Goal: Task Accomplishment & Management: Manage account settings

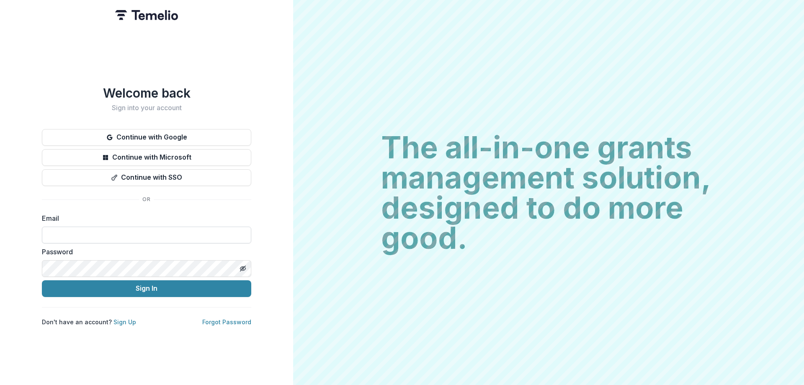
click at [181, 233] on input at bounding box center [146, 235] width 209 height 17
type input "**********"
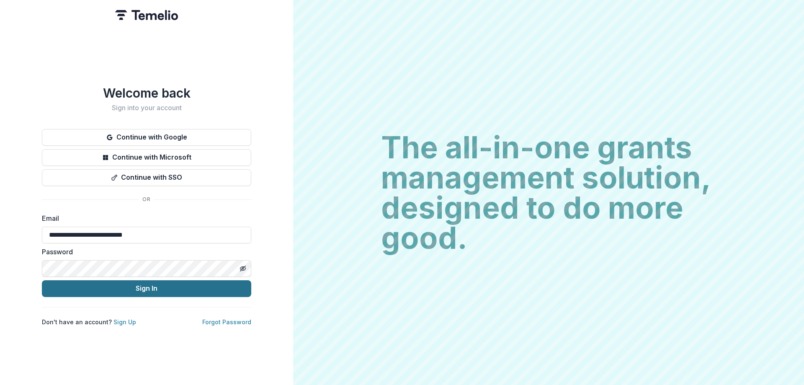
click at [145, 286] on button "Sign In" at bounding box center [146, 288] width 209 height 17
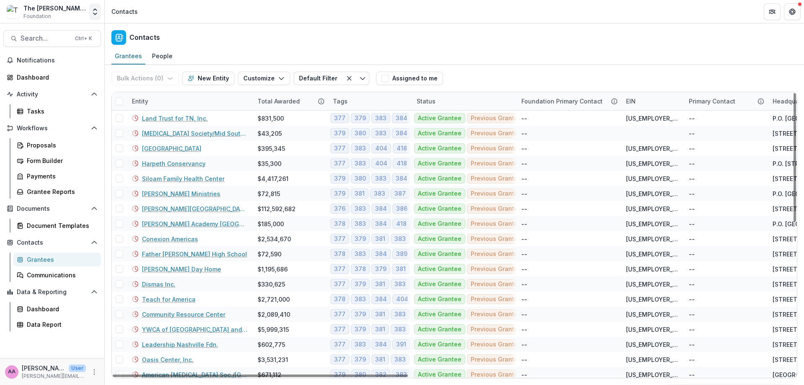
click at [96, 11] on icon "Open entity switcher" at bounding box center [95, 12] width 8 height 8
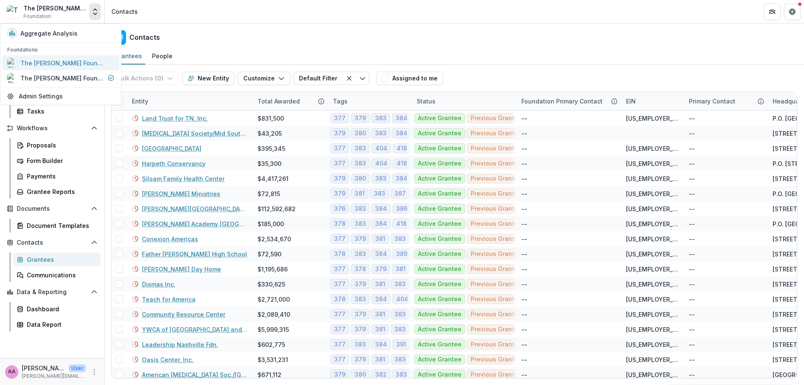
click at [78, 59] on div "The [PERSON_NAME] Foundation Workflow Sandbox" at bounding box center [63, 63] width 84 height 9
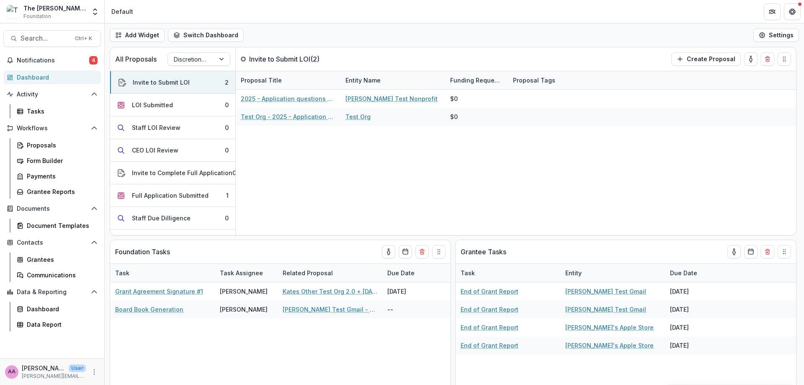
click at [78, 59] on span "Notifications" at bounding box center [53, 60] width 72 height 7
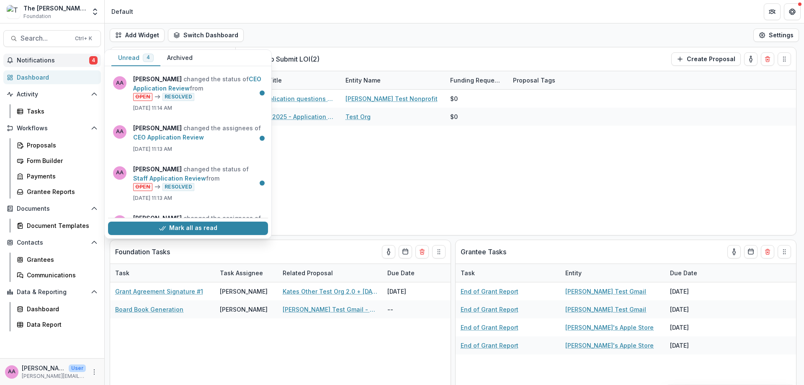
click at [78, 59] on span "Notifications" at bounding box center [53, 60] width 72 height 7
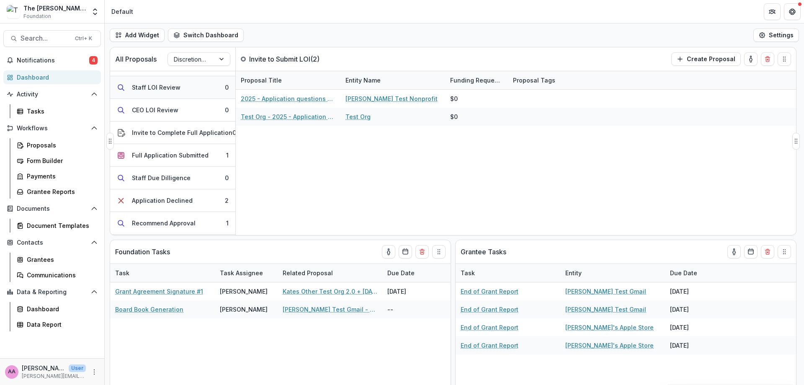
scroll to position [47, 0]
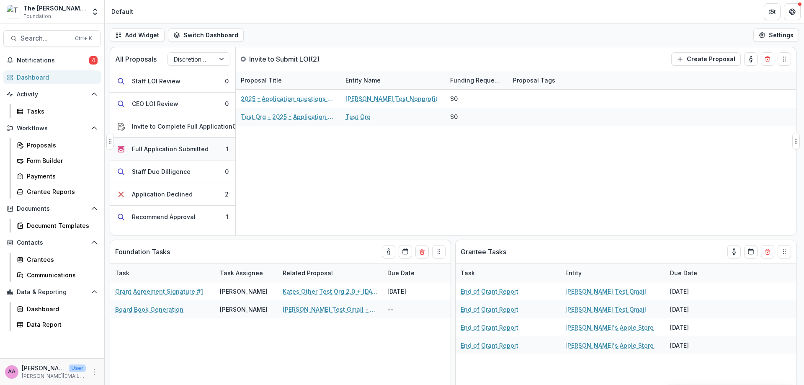
click at [162, 152] on div "Full Application Submitted" at bounding box center [170, 149] width 77 height 9
click at [161, 143] on button "Full Application Submitted 1" at bounding box center [172, 149] width 125 height 23
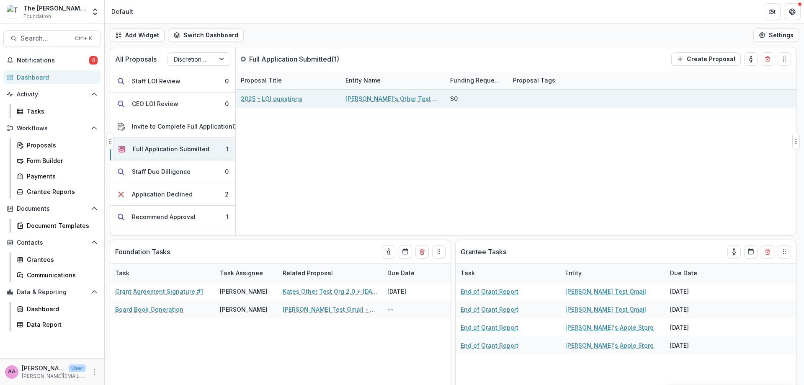
click at [273, 97] on link "2025 - LOI questions" at bounding box center [272, 98] width 62 height 9
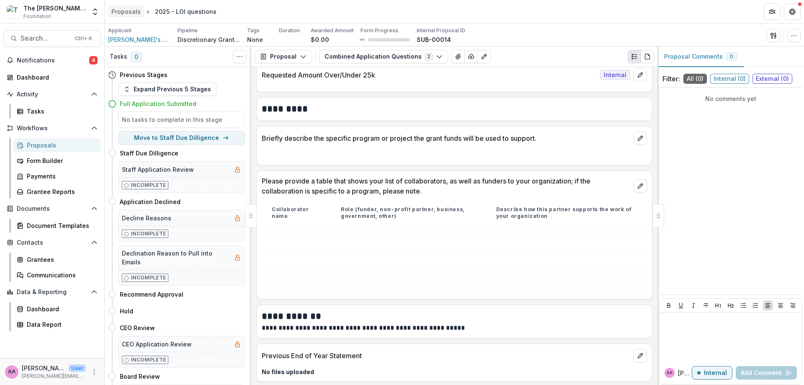
click at [122, 10] on div "Proposals" at bounding box center [125, 11] width 29 height 9
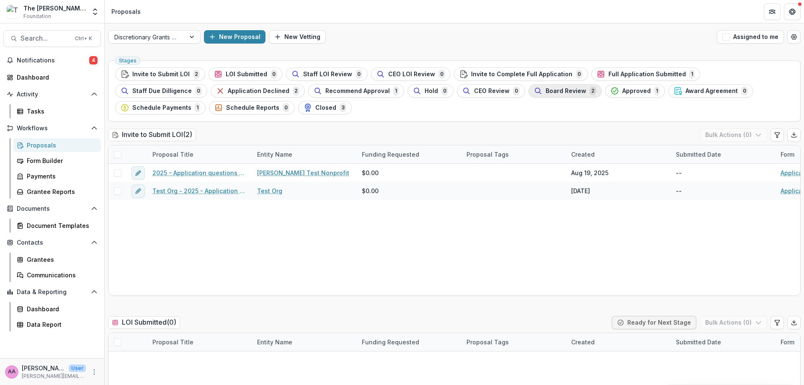
click at [546, 89] on span "Board Review" at bounding box center [566, 91] width 41 height 7
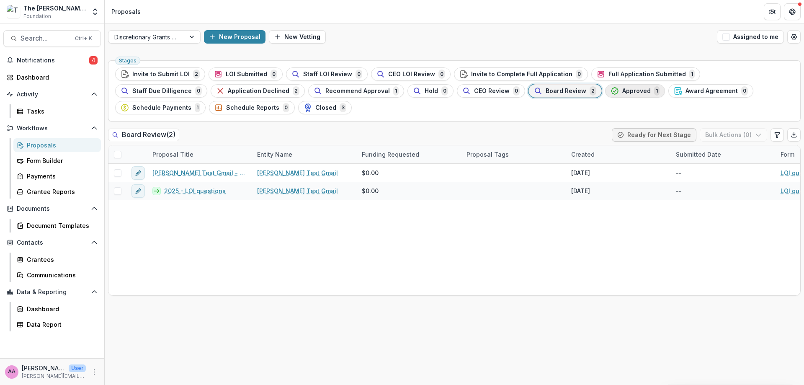
click at [623, 93] on span "Approved" at bounding box center [637, 91] width 28 height 7
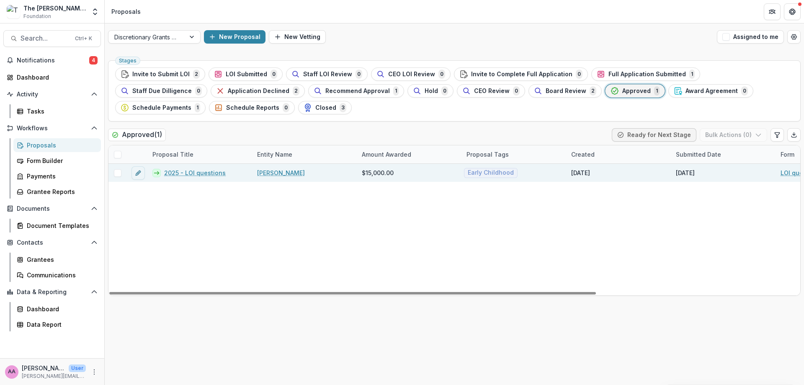
click at [209, 175] on link "2025 - LOI questions" at bounding box center [195, 172] width 62 height 9
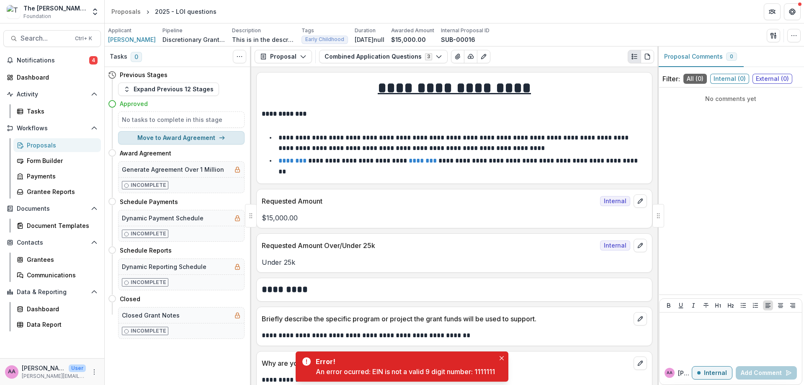
click at [204, 135] on button "Move to Award Agreement" at bounding box center [181, 137] width 127 height 13
select select "**********"
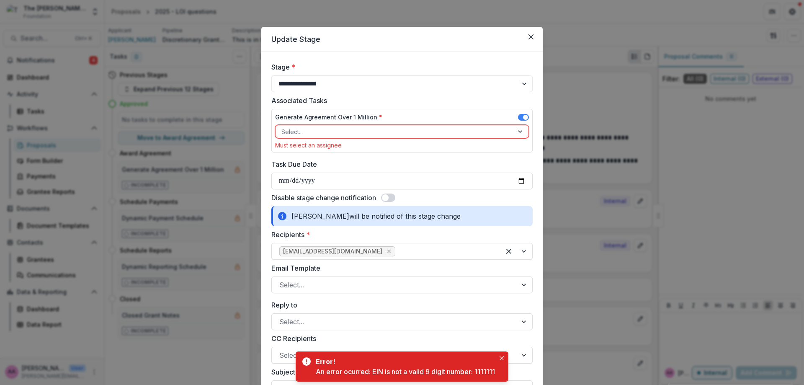
click at [310, 134] on div at bounding box center [395, 132] width 226 height 10
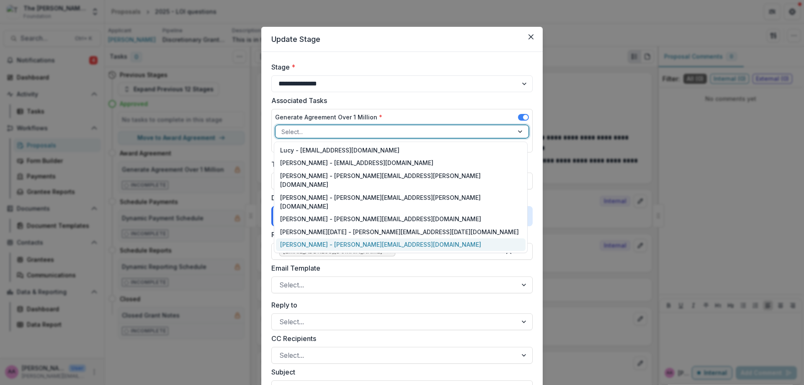
click at [290, 238] on div "Annie Axe - annie.axe@fristfoundation.org" at bounding box center [401, 244] width 250 height 13
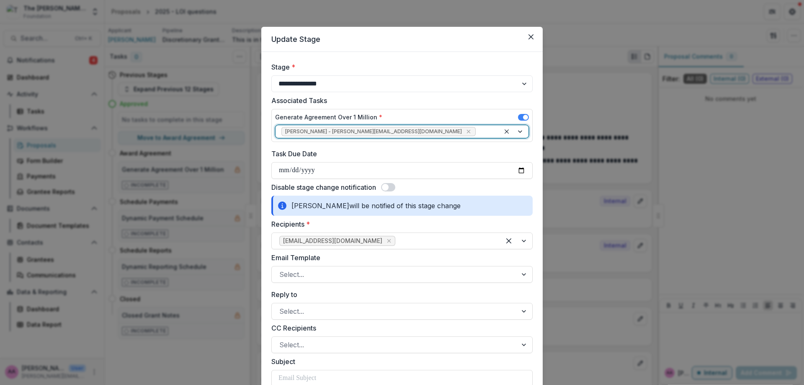
click at [527, 118] on span at bounding box center [525, 117] width 5 height 5
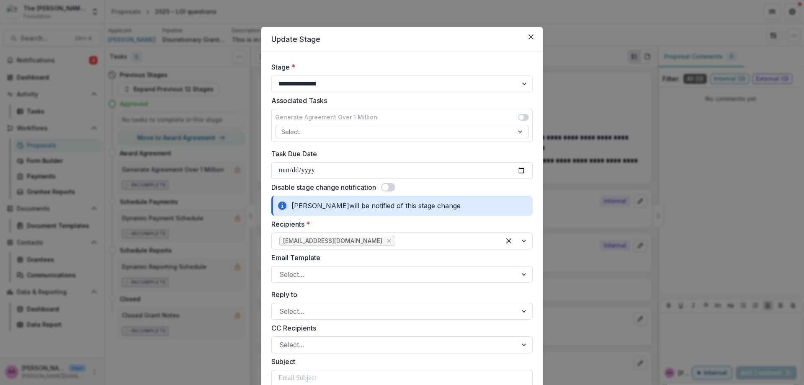
click at [388, 187] on span at bounding box center [385, 187] width 7 height 7
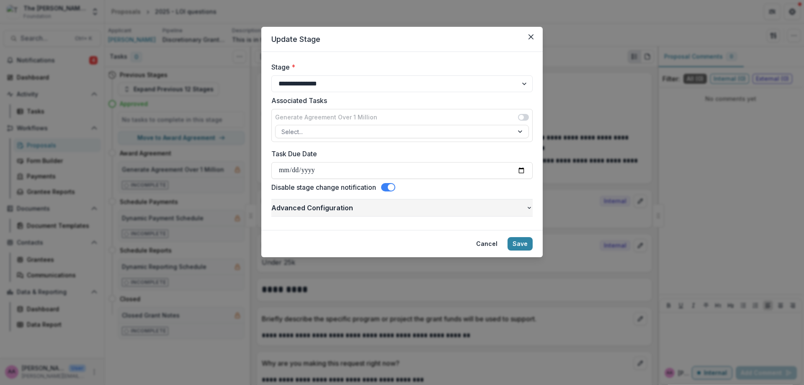
click at [452, 209] on span "Advanced Configuration" at bounding box center [398, 208] width 255 height 10
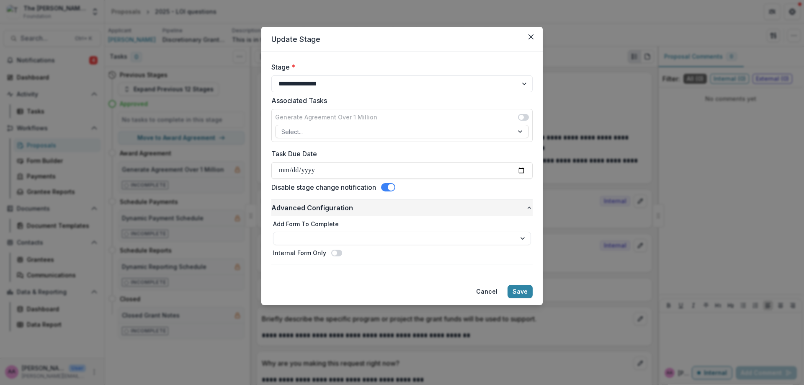
click at [452, 209] on span "Advanced Configuration" at bounding box center [398, 208] width 255 height 10
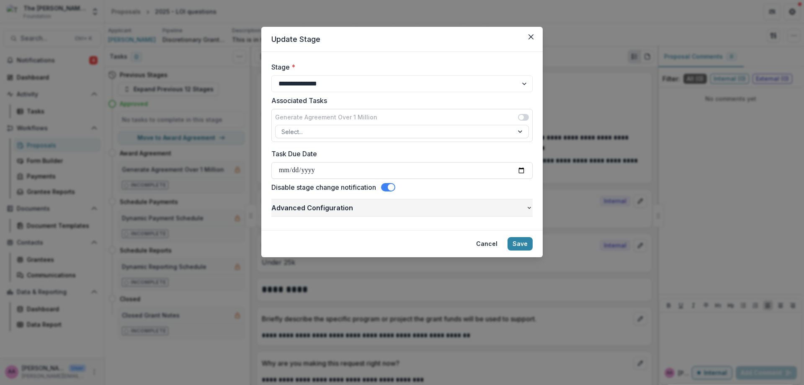
click at [452, 209] on span "Advanced Configuration" at bounding box center [398, 208] width 255 height 10
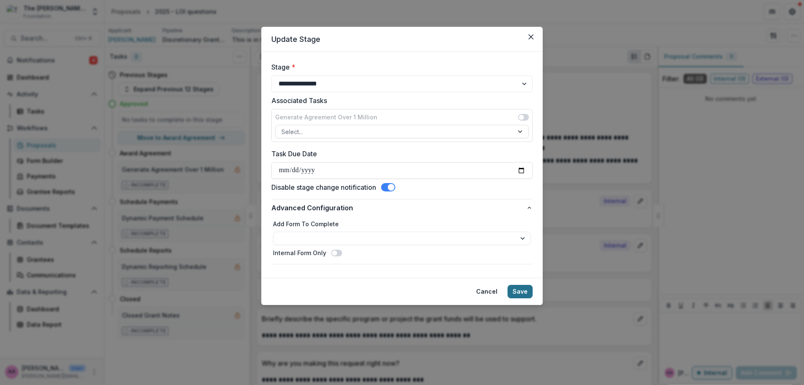
click at [530, 293] on button "Save" at bounding box center [520, 291] width 25 height 13
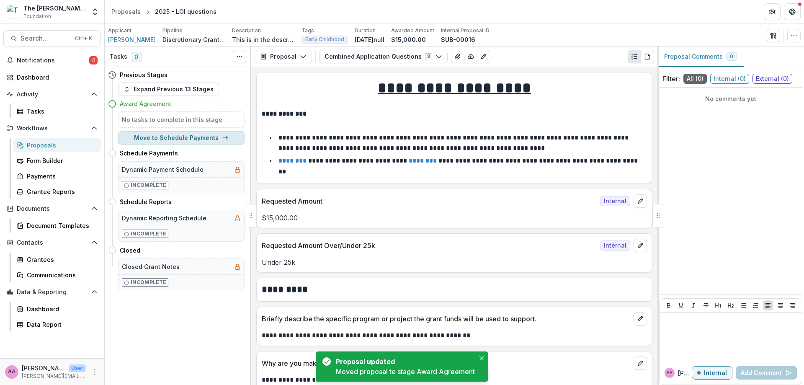
click at [187, 142] on button "Move to Schedule Payments" at bounding box center [181, 137] width 127 height 13
select select "**********"
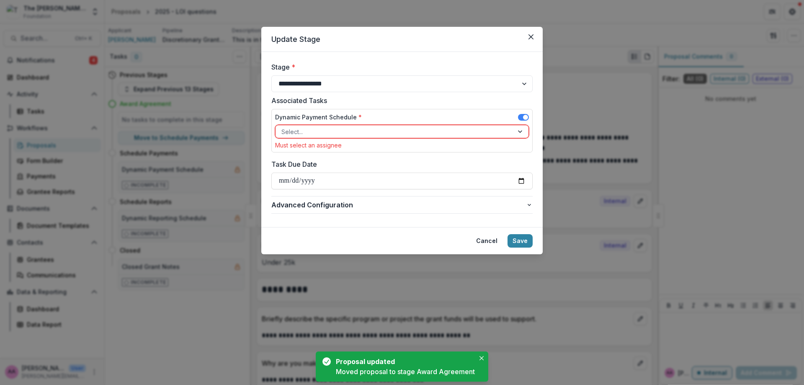
click at [340, 129] on div at bounding box center [395, 132] width 226 height 10
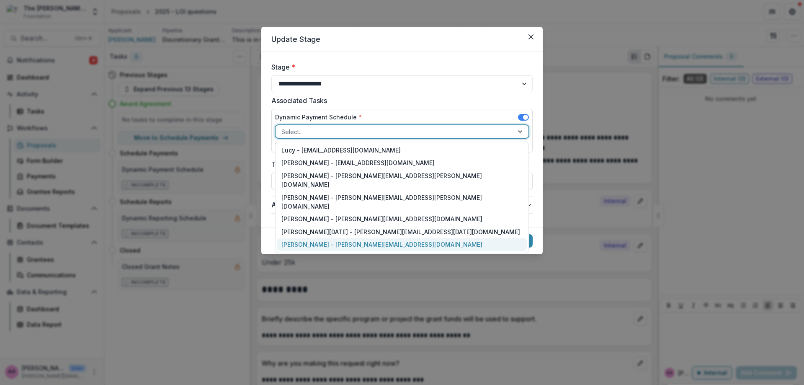
click at [332, 238] on div "Annie Axe - annie.axe@fristfoundation.org" at bounding box center [402, 244] width 250 height 13
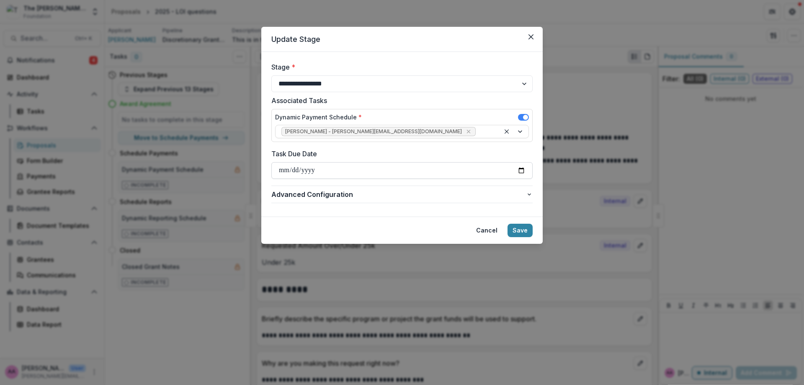
click at [309, 167] on input "Task Due Date" at bounding box center [401, 170] width 261 height 17
click at [523, 235] on button "Save" at bounding box center [520, 230] width 25 height 13
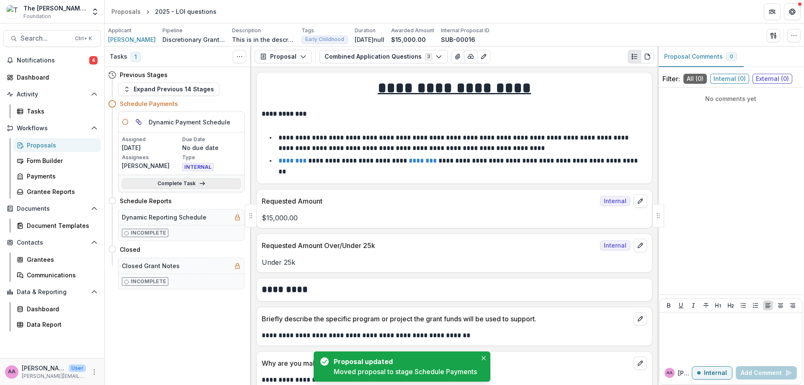
click at [178, 186] on link "Complete Task" at bounding box center [181, 183] width 119 height 10
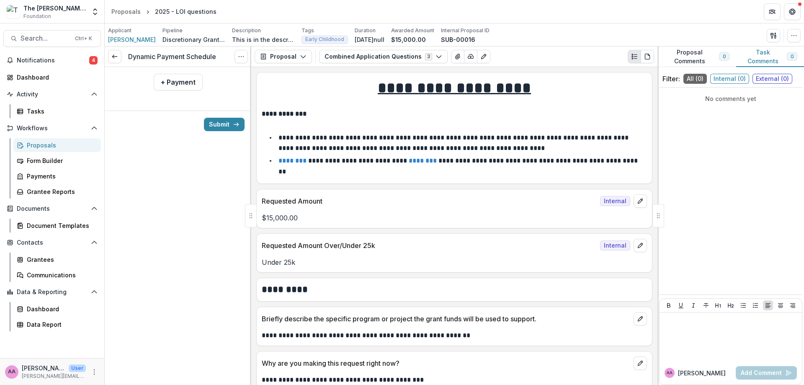
click at [181, 101] on div at bounding box center [178, 103] width 147 height 13
click at [187, 87] on button "+ Payment" at bounding box center [178, 82] width 49 height 17
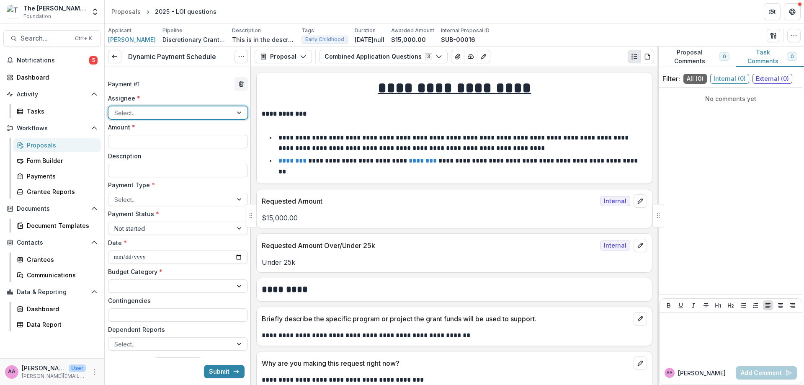
click at [184, 113] on div at bounding box center [170, 113] width 112 height 10
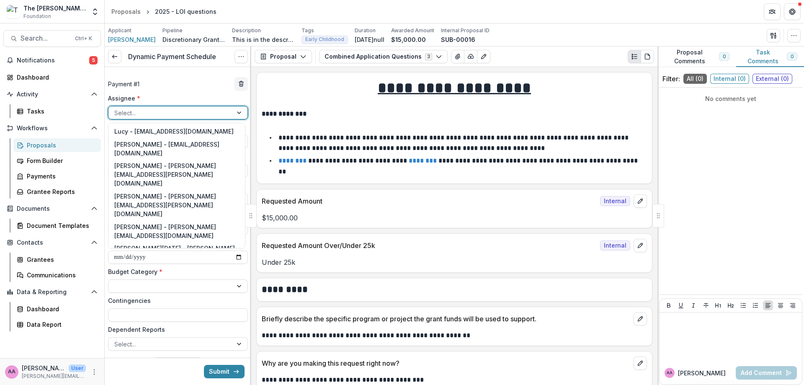
click at [167, 264] on div "Annie Axe - annie.axe@fristfoundation.org" at bounding box center [176, 275] width 133 height 22
click at [167, 228] on div at bounding box center [170, 228] width 112 height 10
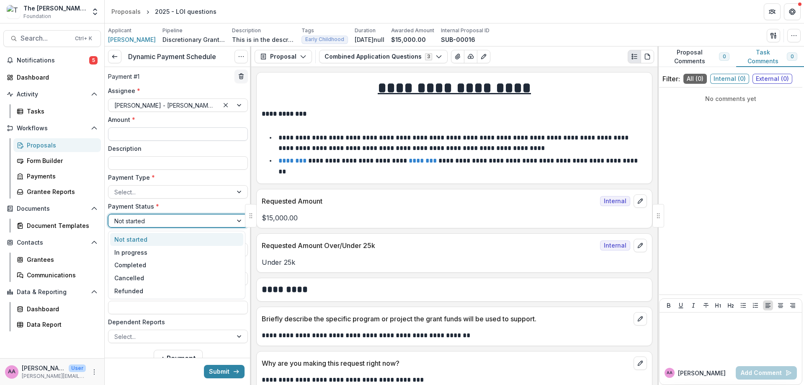
click at [150, 144] on label "Description" at bounding box center [175, 148] width 135 height 9
click at [150, 156] on input "Description" at bounding box center [178, 162] width 140 height 13
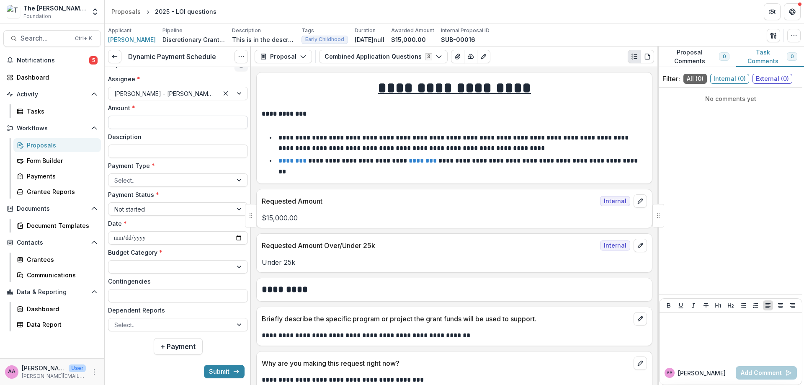
scroll to position [20, 0]
click at [144, 111] on label "Amount *" at bounding box center [175, 107] width 135 height 9
click at [144, 115] on input "Amount *" at bounding box center [178, 121] width 140 height 13
type input "*******"
click at [144, 191] on label "Payment Status *" at bounding box center [175, 194] width 135 height 9
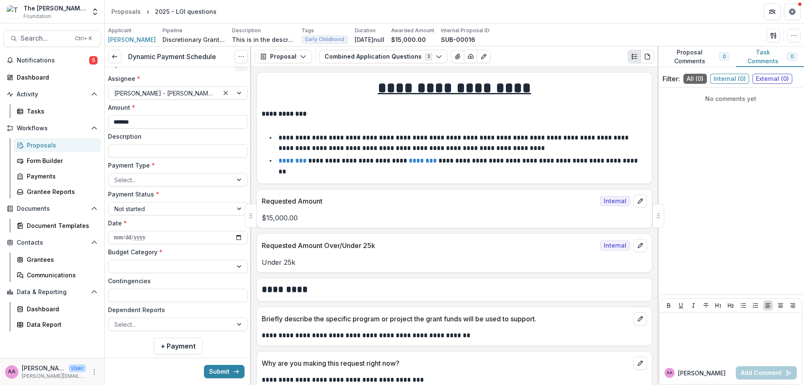
click at [116, 204] on input "Payment Status *" at bounding box center [115, 208] width 2 height 9
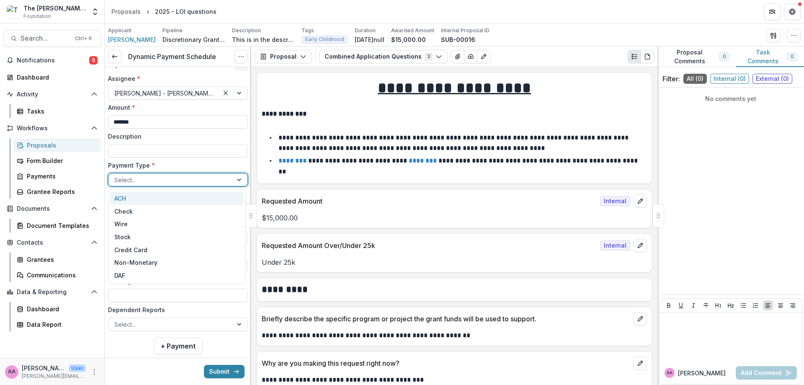
click at [144, 185] on div "Select..." at bounding box center [171, 180] width 124 height 12
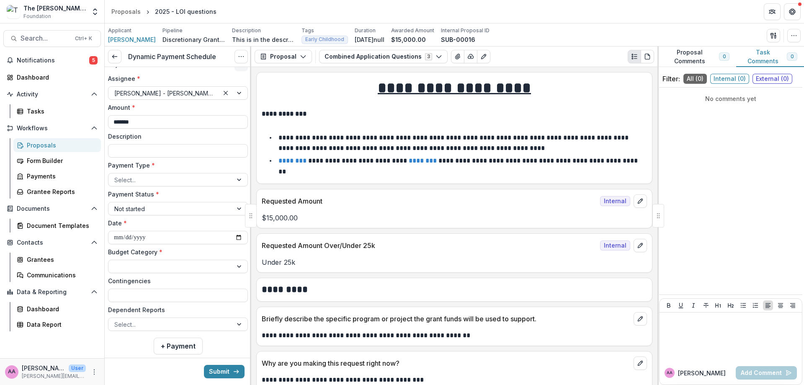
drag, startPoint x: 185, startPoint y: 163, endPoint x: 181, endPoint y: 173, distance: 10.7
click at [185, 165] on label "Payment Type *" at bounding box center [175, 165] width 135 height 9
click at [116, 176] on input "Payment Type *" at bounding box center [115, 180] width 2 height 9
drag, startPoint x: 175, startPoint y: 189, endPoint x: 169, endPoint y: 182, distance: 9.2
click at [171, 184] on div "**********" at bounding box center [178, 202] width 140 height 257
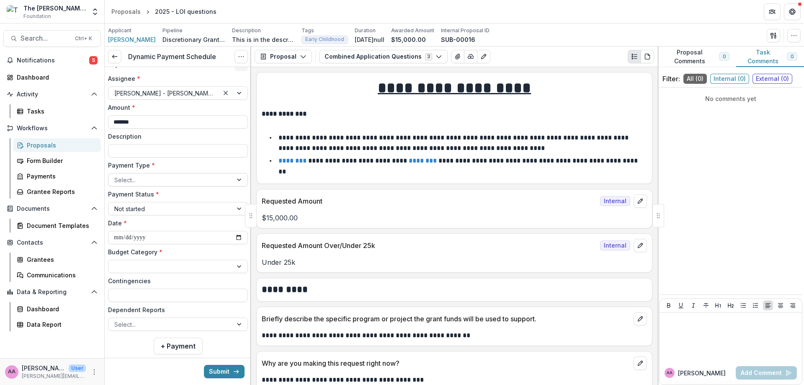
click at [229, 177] on div "Select..." at bounding box center [171, 180] width 124 height 12
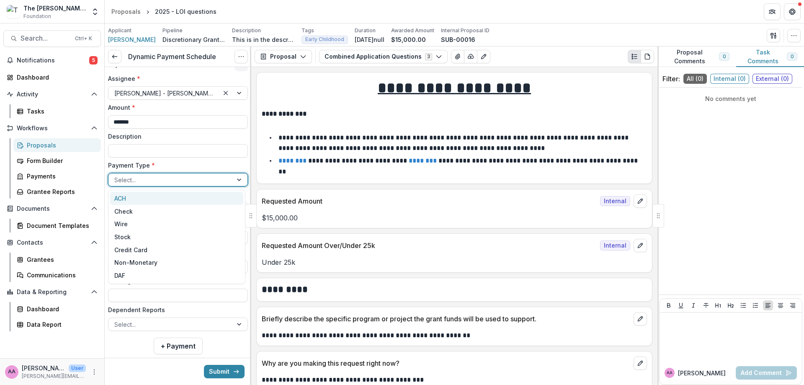
click at [213, 202] on div "ACH" at bounding box center [176, 198] width 133 height 13
click at [202, 217] on div "**********" at bounding box center [178, 202] width 140 height 257
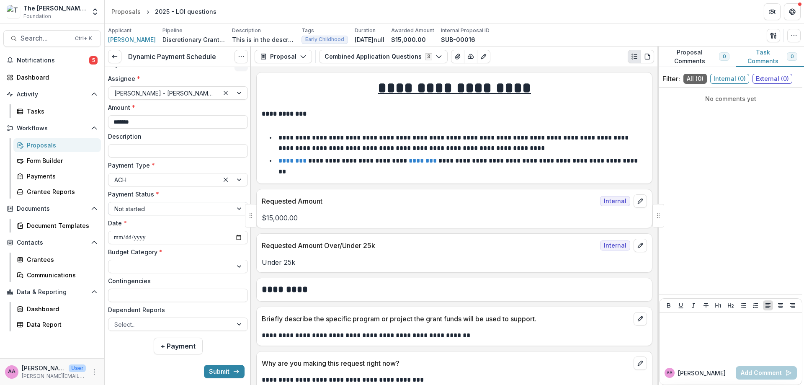
click at [201, 212] on div at bounding box center [170, 209] width 112 height 10
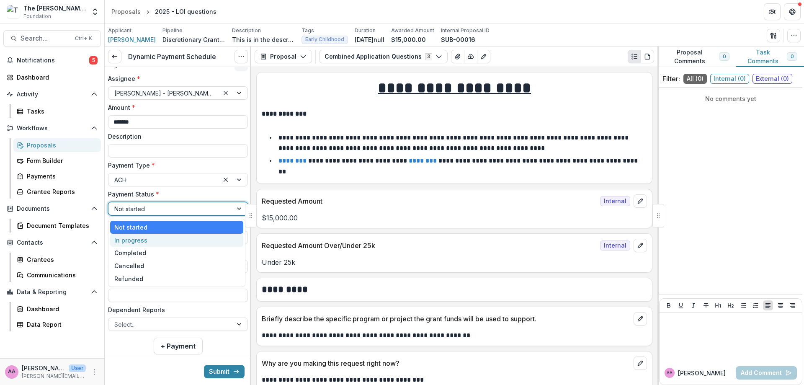
click at [180, 245] on div "In progress" at bounding box center [176, 240] width 133 height 13
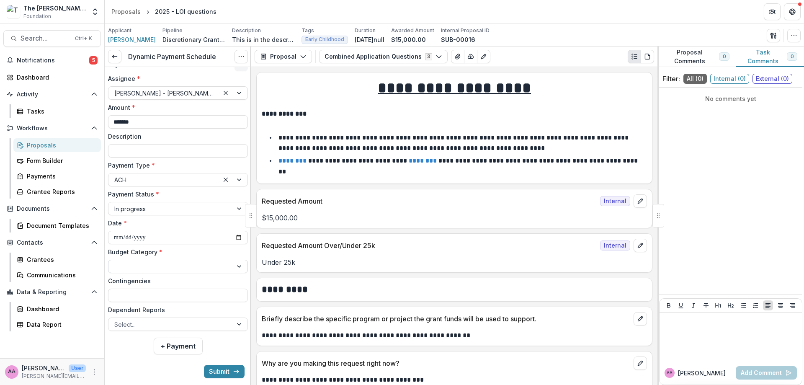
click at [174, 266] on div at bounding box center [170, 266] width 112 height 10
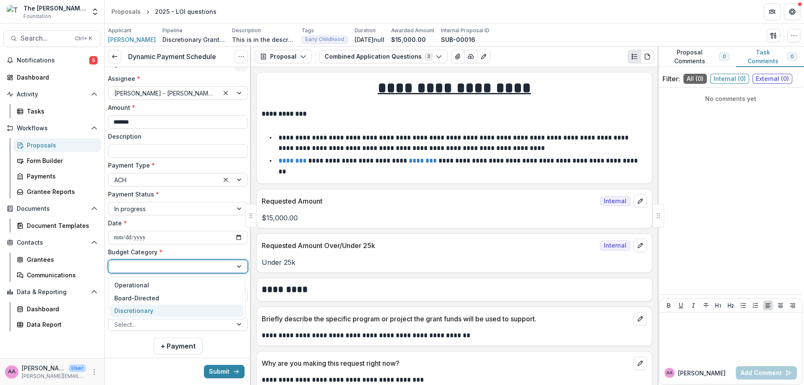
click at [159, 311] on div "Discretionary" at bounding box center [176, 311] width 133 height 13
click at [160, 298] on input "Contingencies" at bounding box center [178, 295] width 140 height 13
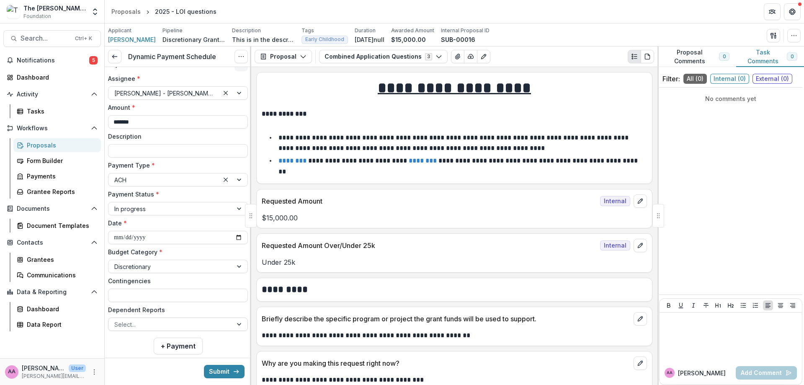
click at [151, 319] on div at bounding box center [170, 324] width 112 height 10
click at [151, 320] on div at bounding box center [170, 324] width 112 height 10
click at [217, 369] on button "Submit" at bounding box center [224, 371] width 41 height 13
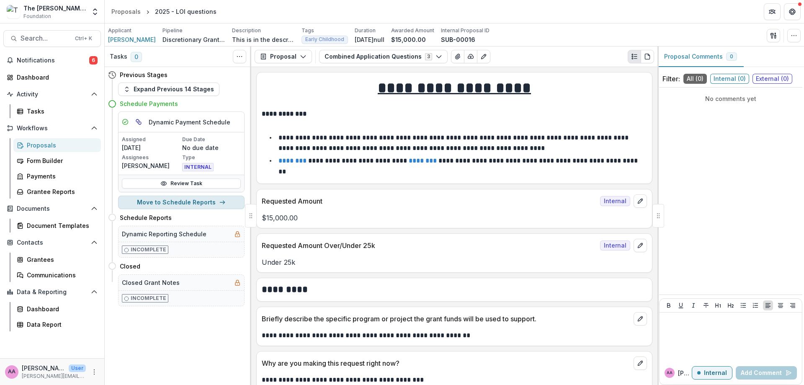
click at [186, 202] on button "Move to Schedule Reports" at bounding box center [181, 202] width 127 height 13
select select "**********"
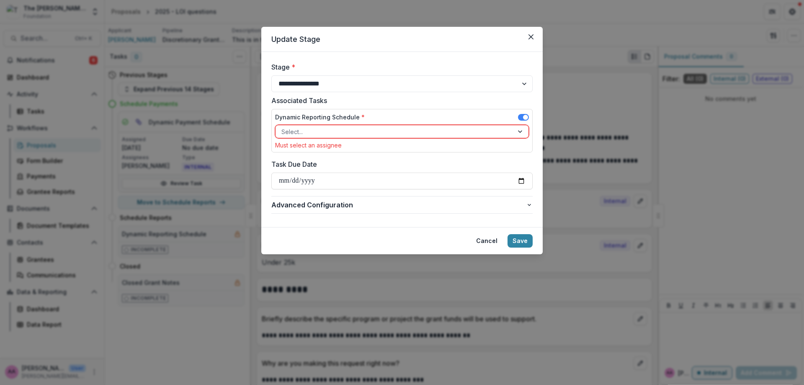
click at [357, 127] on div at bounding box center [395, 132] width 226 height 10
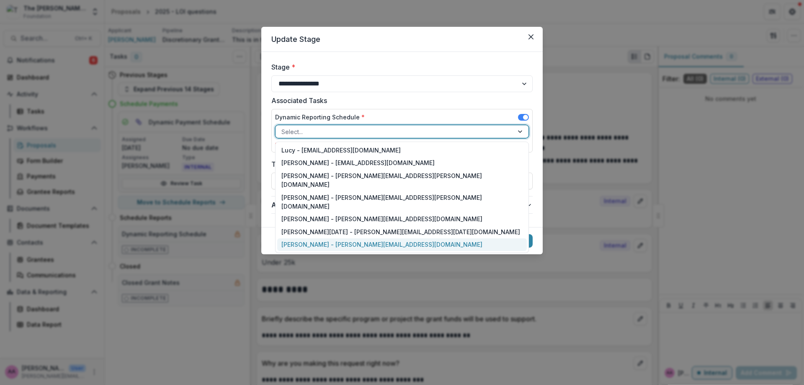
click at [330, 238] on div "Annie Axe - annie.axe@fristfoundation.org" at bounding box center [402, 244] width 250 height 13
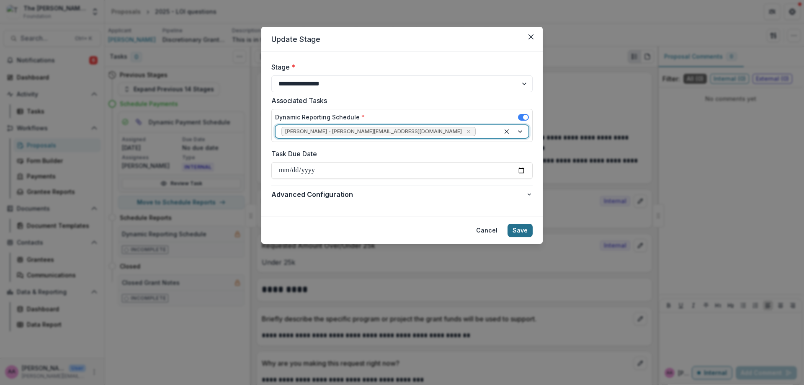
click at [529, 227] on button "Save" at bounding box center [520, 230] width 25 height 13
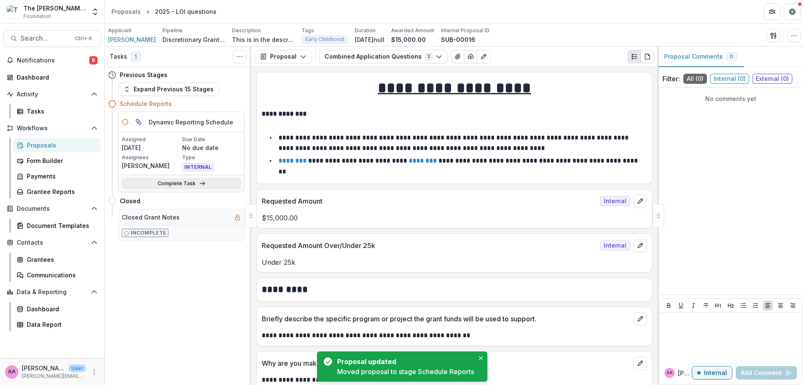
click at [156, 186] on link "Complete Task" at bounding box center [181, 183] width 119 height 10
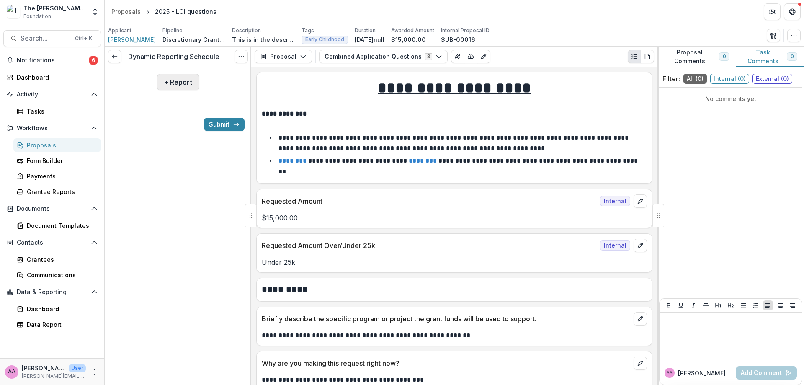
click at [193, 74] on button "+ Report" at bounding box center [178, 82] width 42 height 17
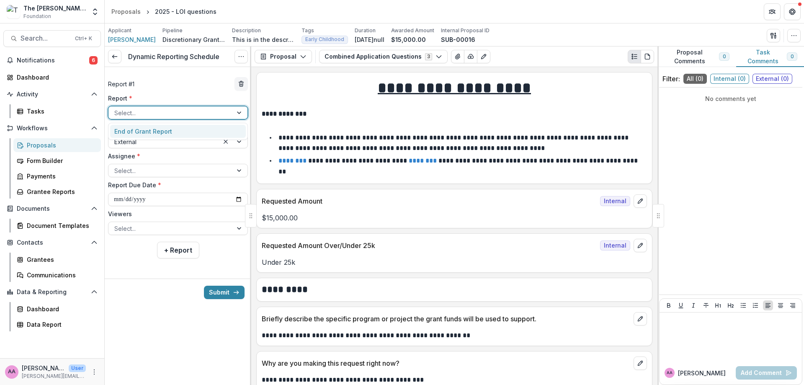
click at [193, 110] on div at bounding box center [170, 113] width 112 height 10
click at [190, 125] on div "End of Grant Report" at bounding box center [178, 131] width 136 height 13
click at [137, 133] on div "Report Type * External" at bounding box center [178, 136] width 140 height 26
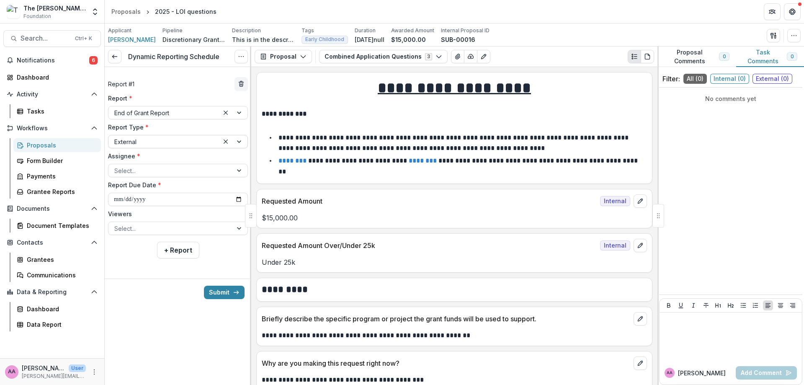
click at [137, 138] on div at bounding box center [163, 142] width 99 height 10
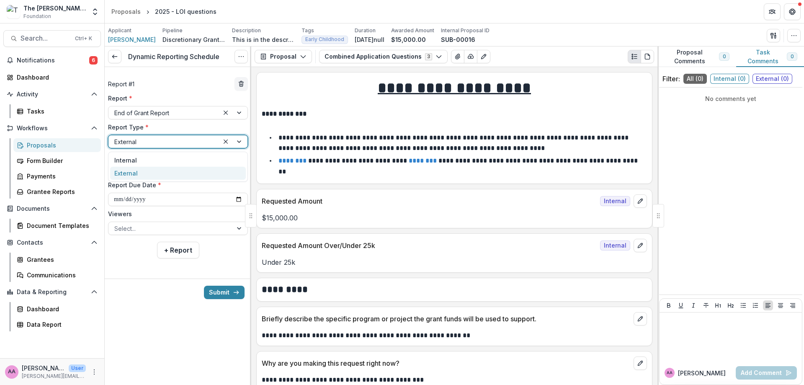
click at [137, 138] on div at bounding box center [163, 142] width 99 height 10
click at [138, 169] on div at bounding box center [170, 170] width 112 height 10
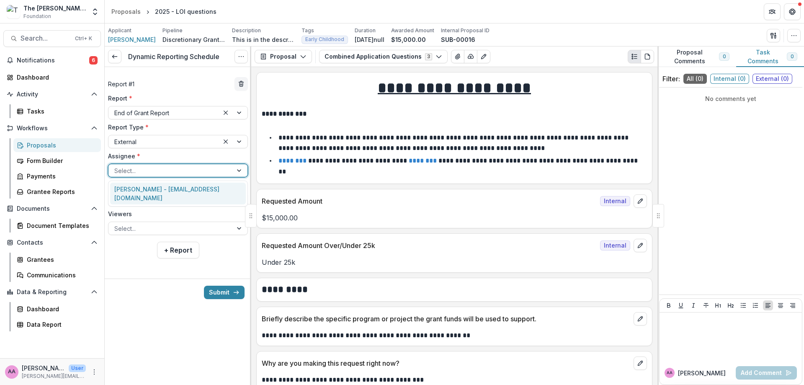
click at [132, 187] on div "Annie Axe - annieaxe0@gmail.com" at bounding box center [178, 194] width 136 height 22
click at [136, 225] on div at bounding box center [170, 228] width 112 height 10
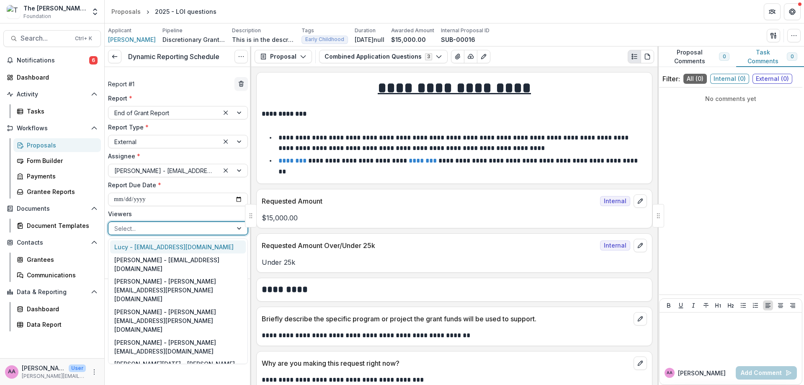
click at [136, 225] on div at bounding box center [170, 228] width 112 height 10
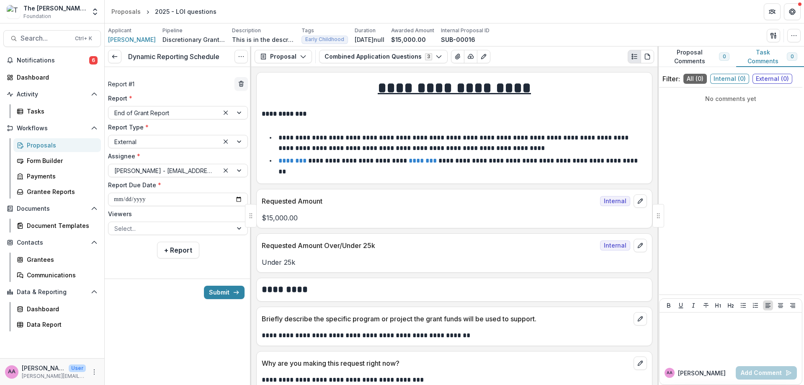
click at [222, 301] on div "Submit" at bounding box center [178, 292] width 147 height 27
click at [222, 295] on button "Submit" at bounding box center [224, 292] width 41 height 13
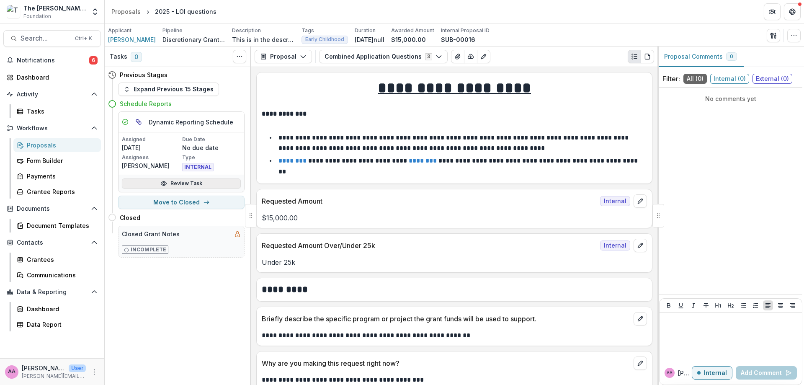
click at [186, 180] on link "Review Task" at bounding box center [181, 183] width 119 height 10
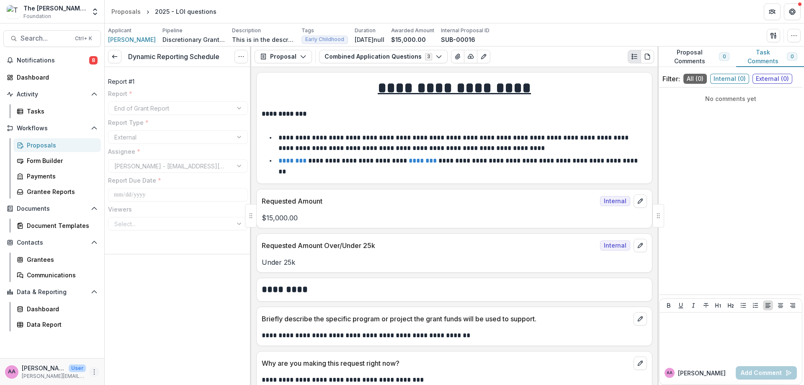
click at [93, 375] on button "More" at bounding box center [94, 372] width 10 height 10
click at [114, 367] on icon "button" at bounding box center [113, 368] width 7 height 7
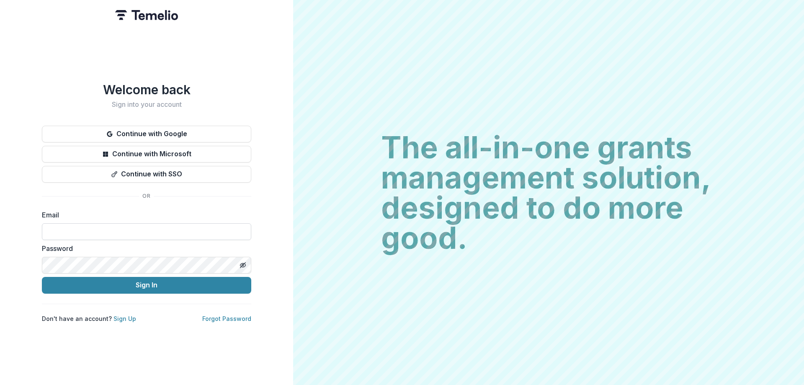
click at [125, 238] on input at bounding box center [146, 231] width 209 height 17
type input "**********"
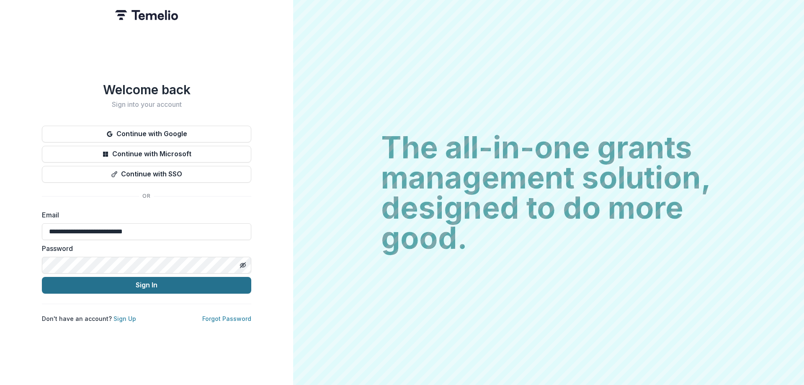
click at [128, 282] on button "Sign In" at bounding box center [146, 285] width 209 height 17
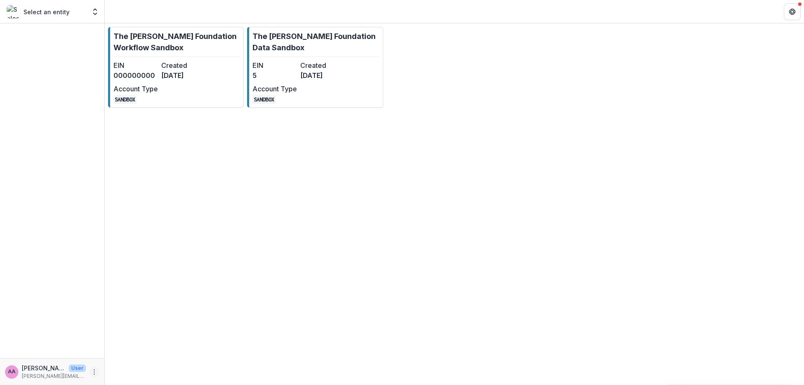
click at [96, 372] on icon "More" at bounding box center [94, 372] width 7 height 7
click at [131, 372] on button "Logout" at bounding box center [150, 368] width 90 height 14
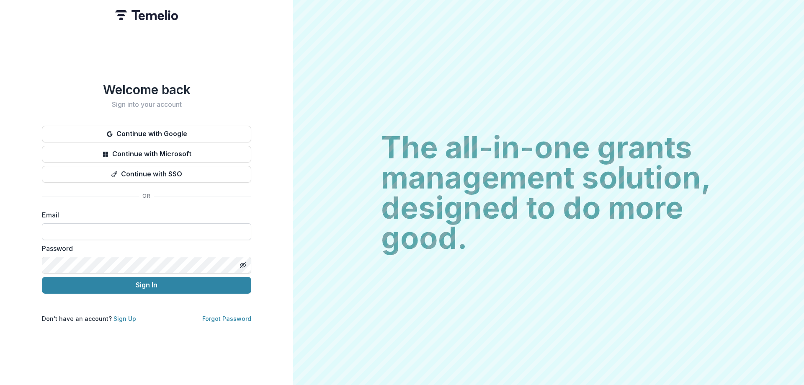
click at [96, 228] on input at bounding box center [146, 231] width 209 height 17
type input "**********"
click at [217, 284] on button "Sign In" at bounding box center [146, 285] width 209 height 17
